Goal: Find specific page/section: Find specific page/section

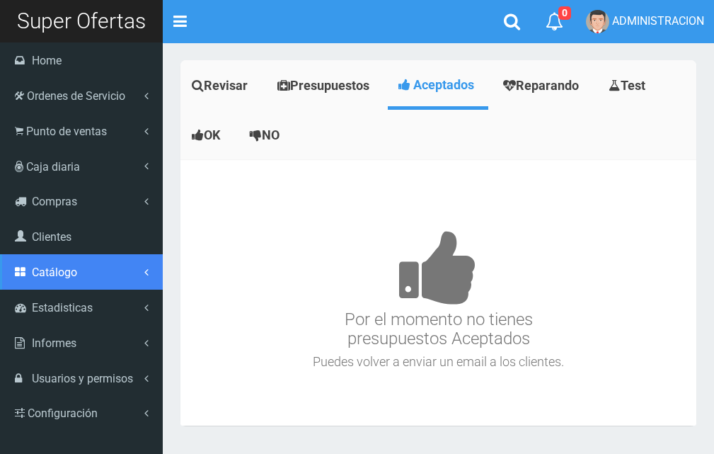
click at [72, 277] on span "Catálogo" at bounding box center [54, 271] width 45 height 13
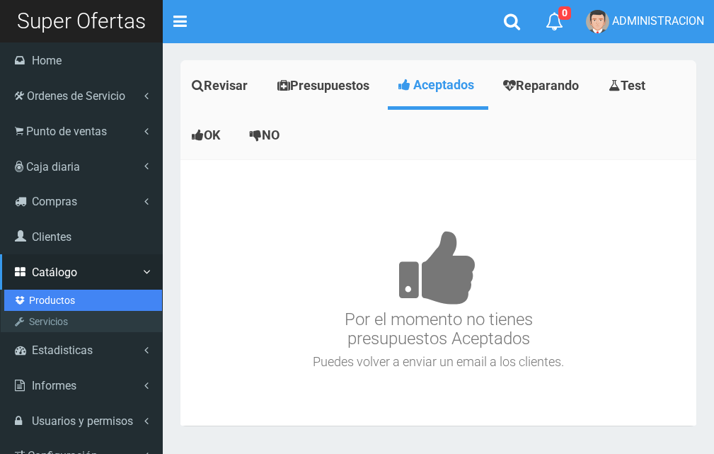
click at [62, 296] on link "Productos" at bounding box center [83, 299] width 158 height 21
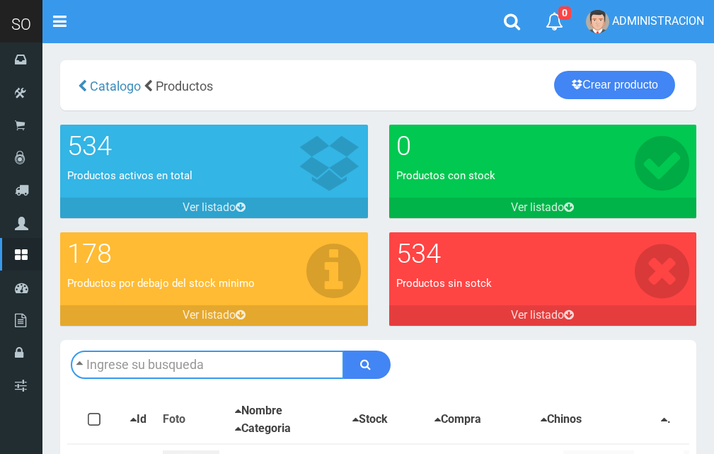
click at [171, 365] on input "text" at bounding box center [207, 364] width 273 height 28
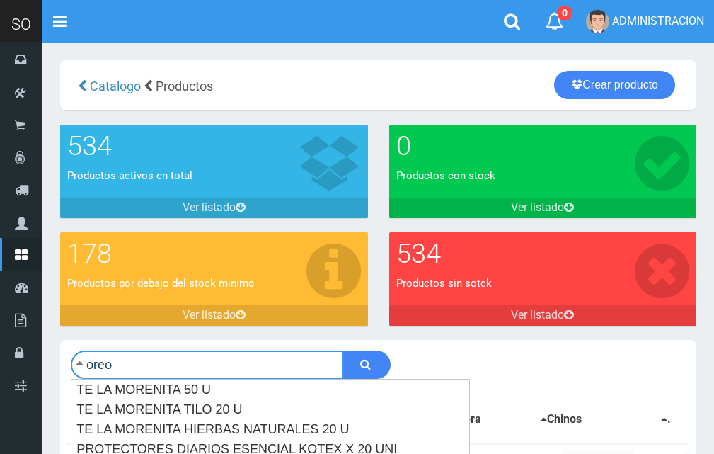
type input "oreo"
click at [343, 350] on button "submit" at bounding box center [366, 364] width 47 height 28
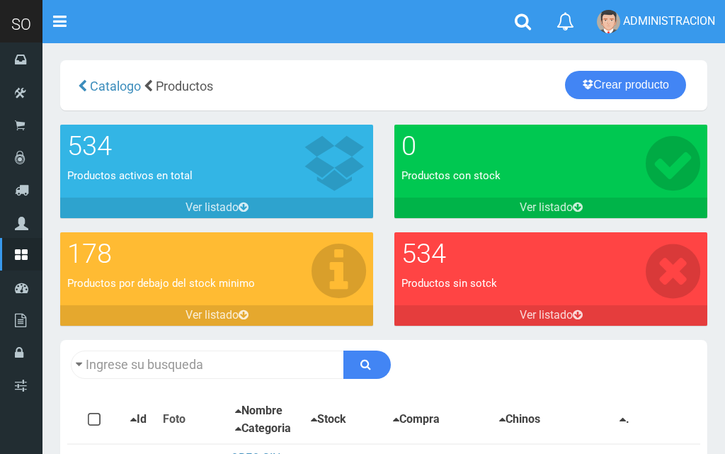
type input "oreo"
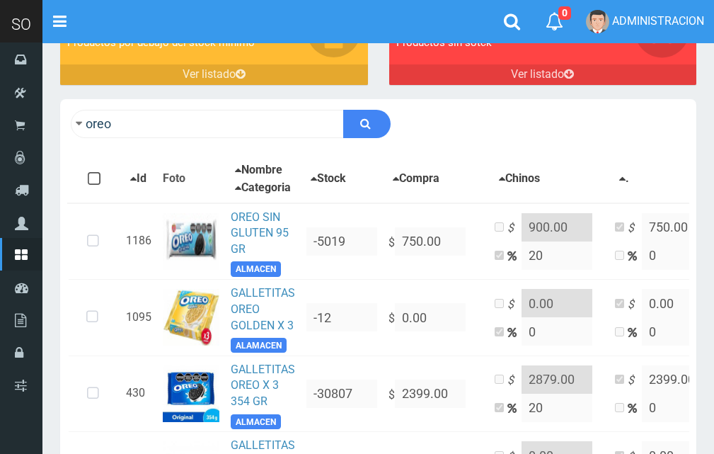
scroll to position [249, 0]
